Goal: Transaction & Acquisition: Purchase product/service

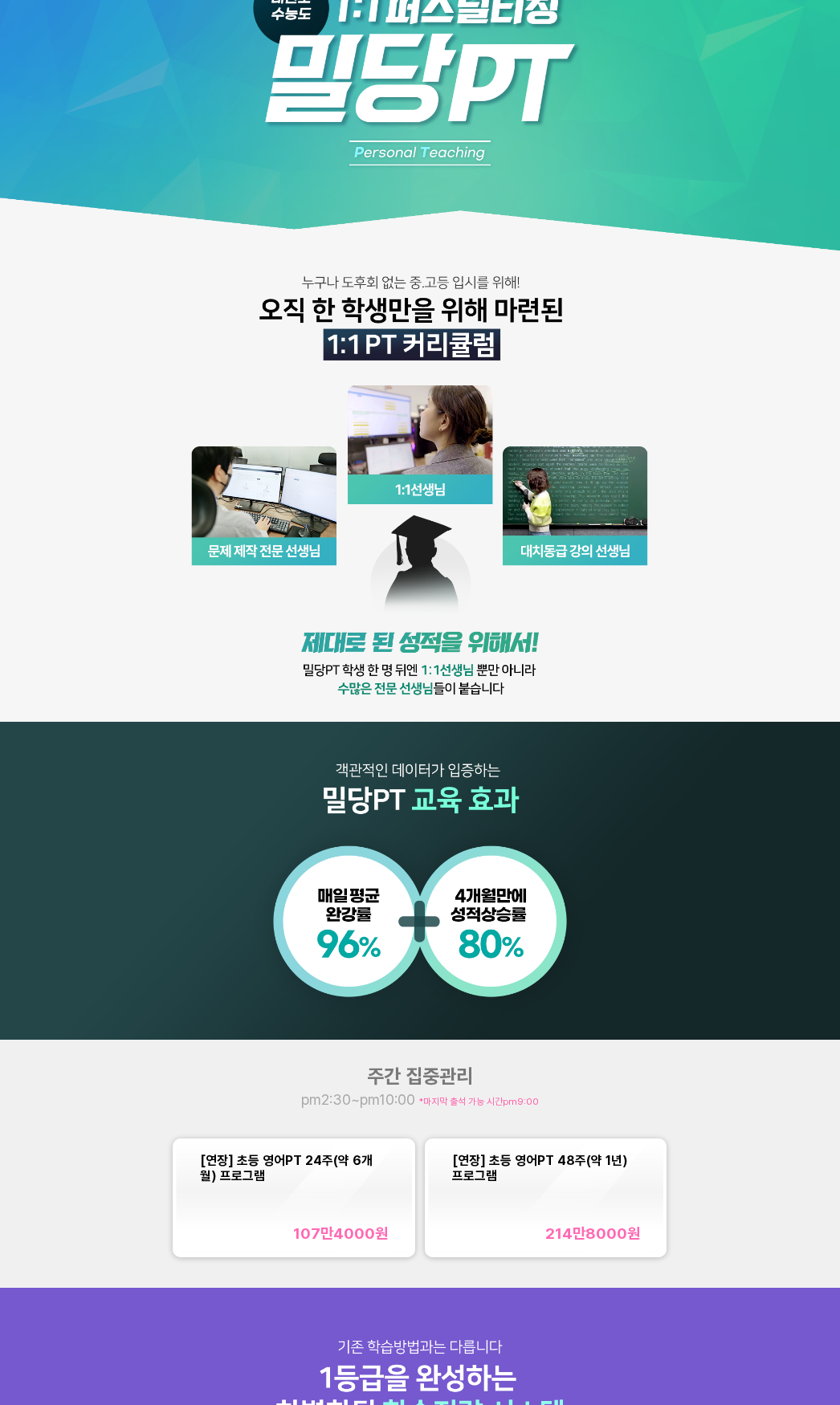
scroll to position [321, 0]
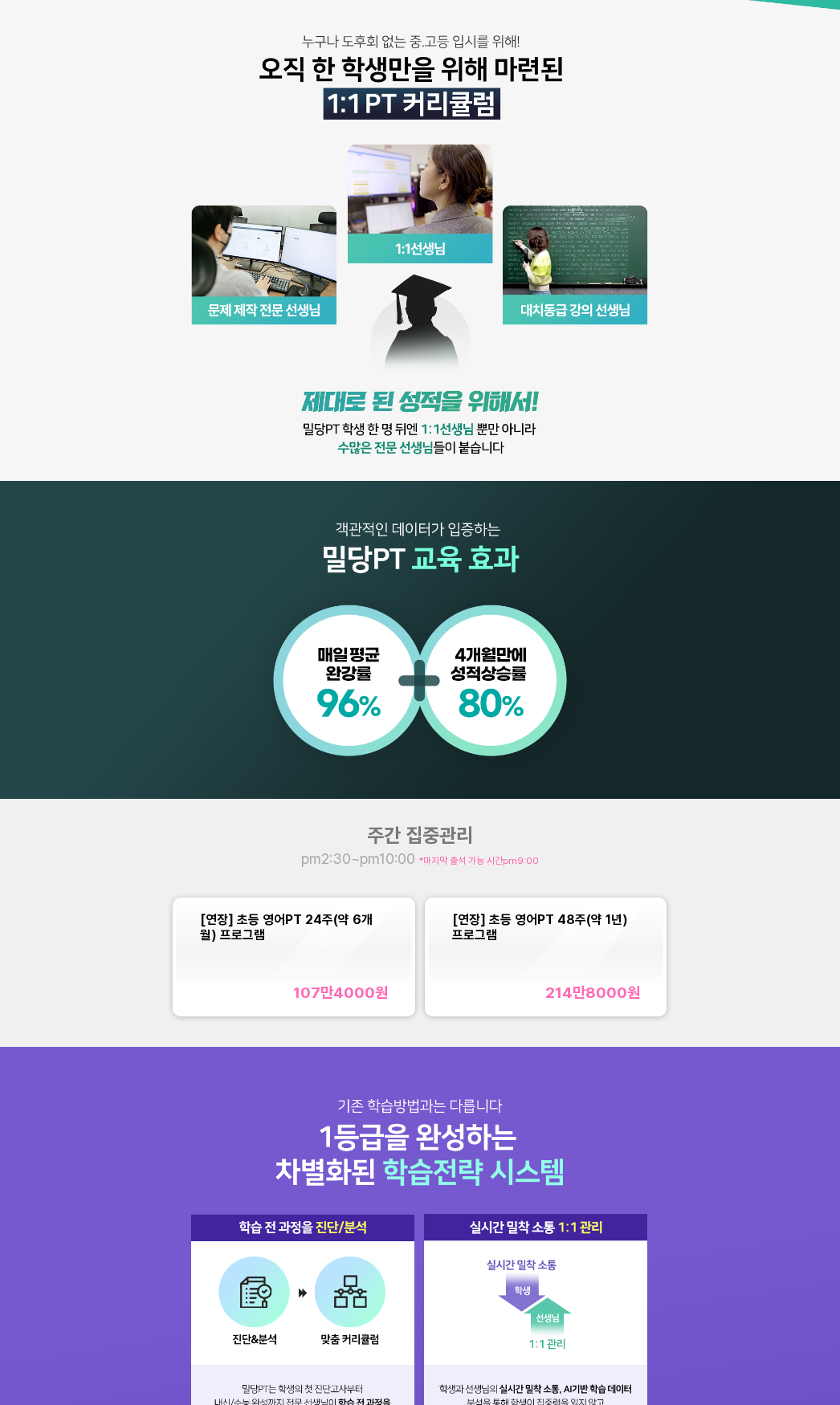
click at [584, 967] on div "[연장] 초등 영어PT 48주(약 1년) 프로그램 214만8000 원" at bounding box center [546, 957] width 189 height 90
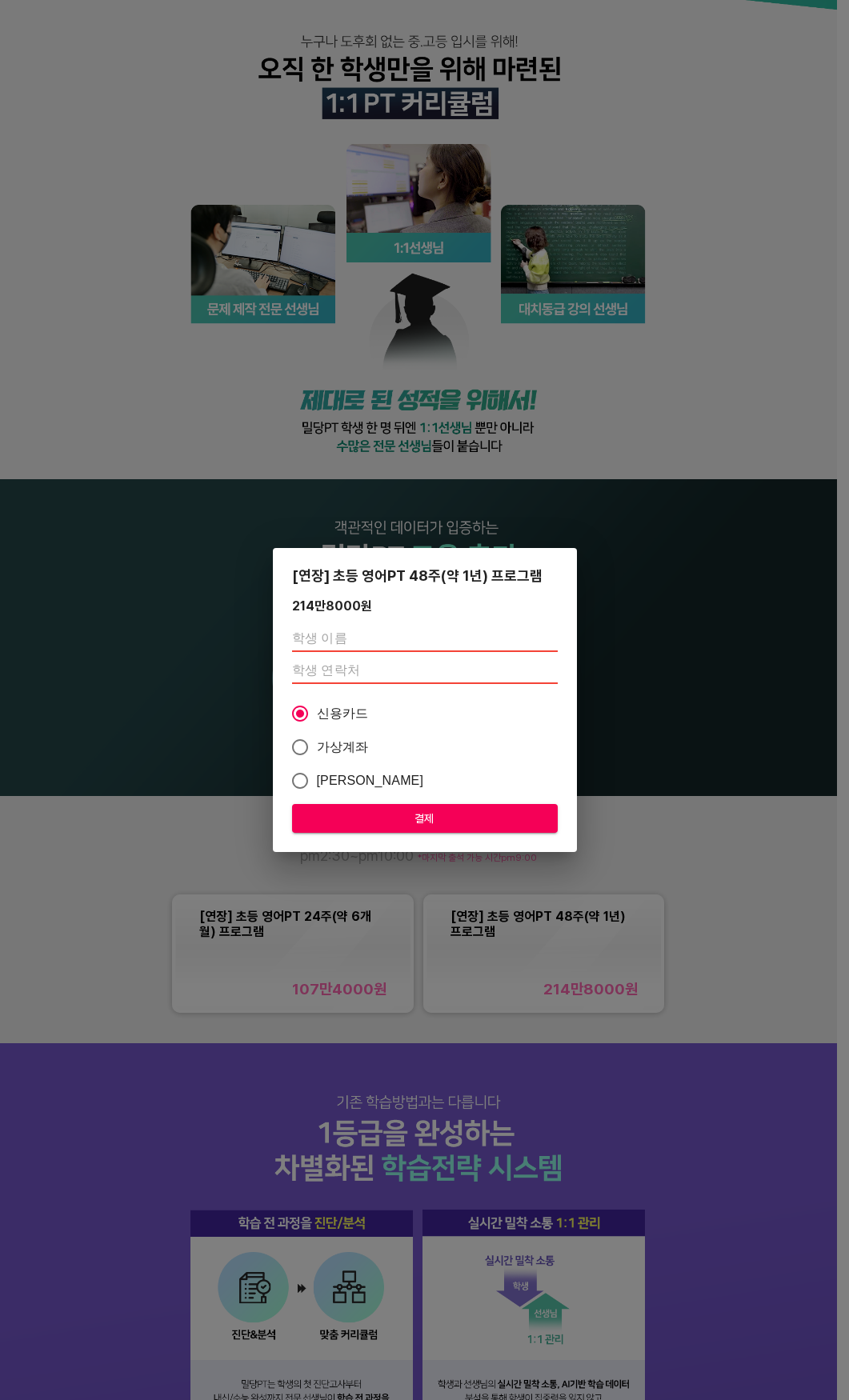
click at [332, 643] on input "text" at bounding box center [425, 639] width 266 height 25
click at [669, 633] on div "[연장] 초등 영어PT 48주(약 1년) 프로그램 214만8000 원 신용카드 가상계좌 카카오페이 결제" at bounding box center [424, 700] width 849 height 1400
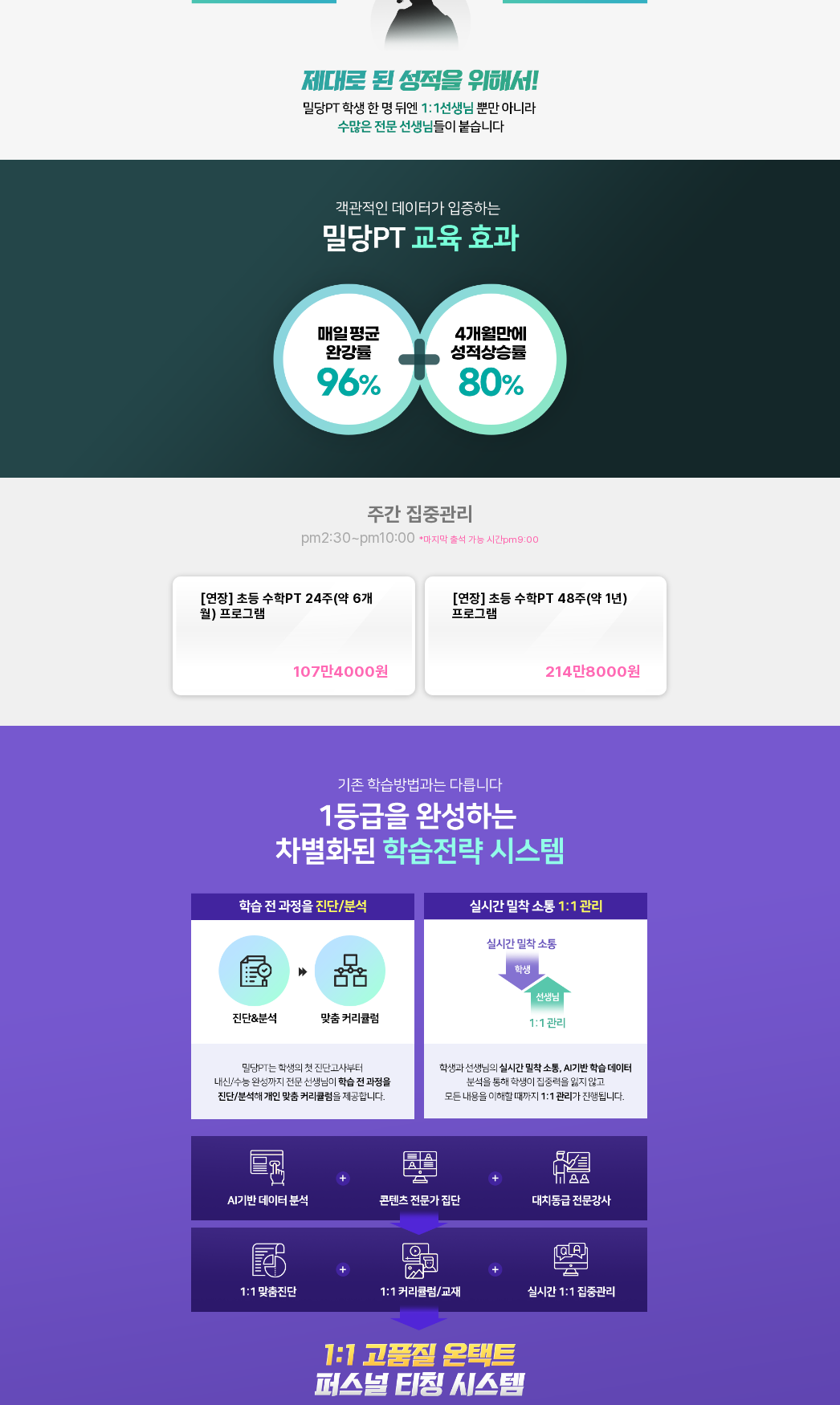
scroll to position [722, 0]
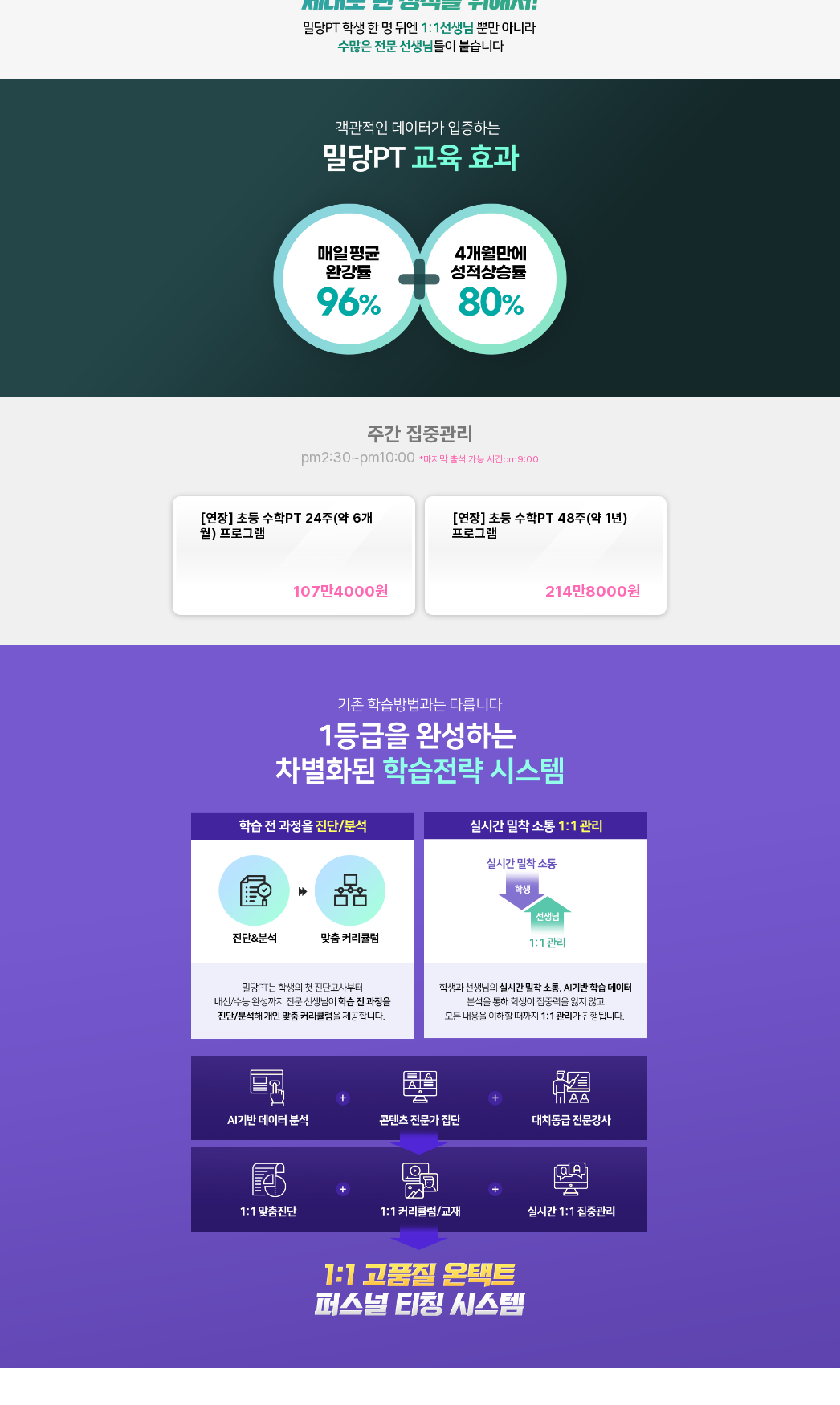
click at [580, 551] on div "[연장] 초등 수학PT 48주(약 1년) 프로그램 214만8000 원" at bounding box center [546, 555] width 189 height 90
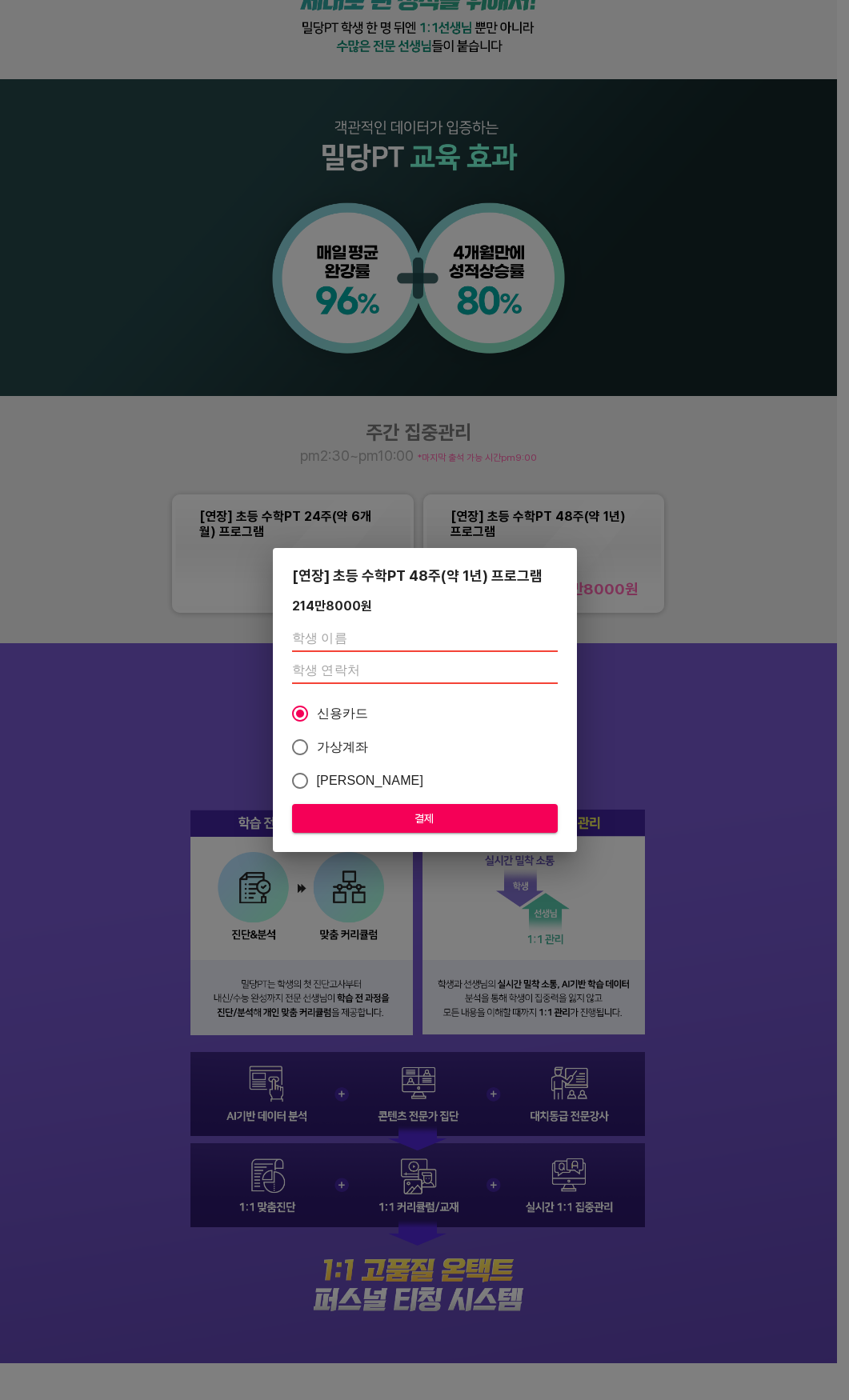
click at [390, 641] on input "text" at bounding box center [425, 639] width 266 height 25
click at [629, 653] on div "[연장] 초등 수학PT 48주(약 1년) 프로그램 214만8000 원 신용카드 가상계좌 카카오페이 결제" at bounding box center [424, 700] width 849 height 1400
